Goal: Task Accomplishment & Management: Use online tool/utility

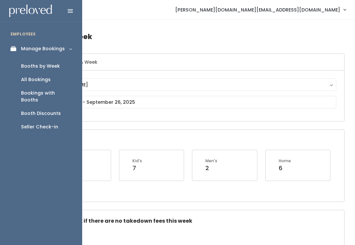
click at [40, 123] on link "Seller Check-in" at bounding box center [41, 126] width 82 height 13
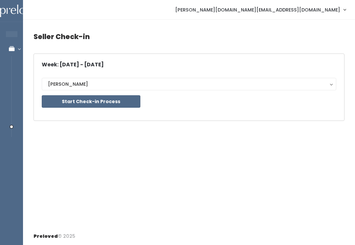
click at [114, 100] on button "Start Check-in Process" at bounding box center [91, 101] width 99 height 12
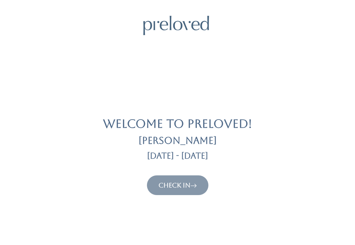
click at [180, 194] on button "Check In" at bounding box center [177, 186] width 61 height 20
click at [176, 184] on link "Check In" at bounding box center [177, 185] width 38 height 8
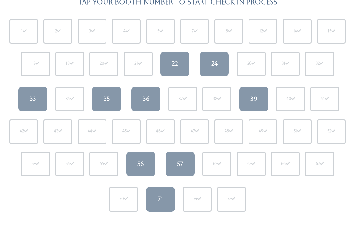
scroll to position [64, 0]
